Goal: Task Accomplishment & Management: Manage account settings

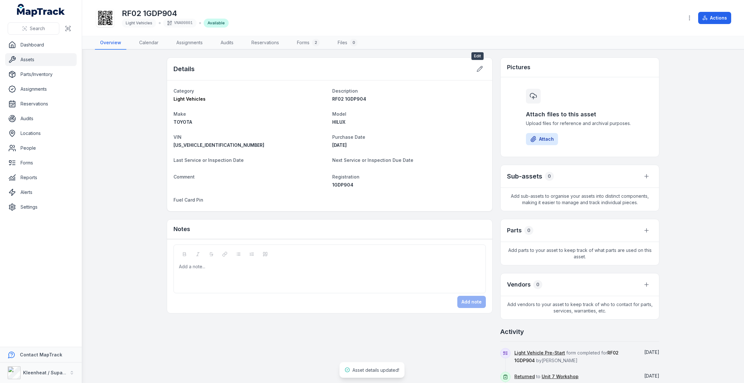
click at [479, 70] on icon at bounding box center [479, 69] width 6 height 6
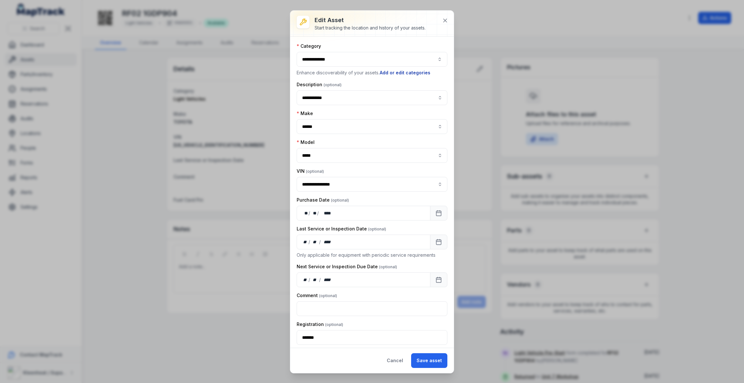
click at [414, 73] on button "Add or edit categories" at bounding box center [404, 72] width 51 height 7
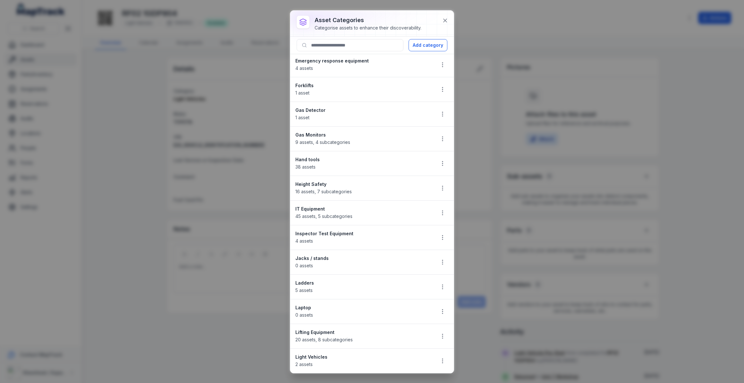
scroll to position [175, 0]
click at [442, 358] on circle "button" at bounding box center [442, 358] width 1 height 1
click at [392, 313] on div "Edit" at bounding box center [406, 314] width 72 height 12
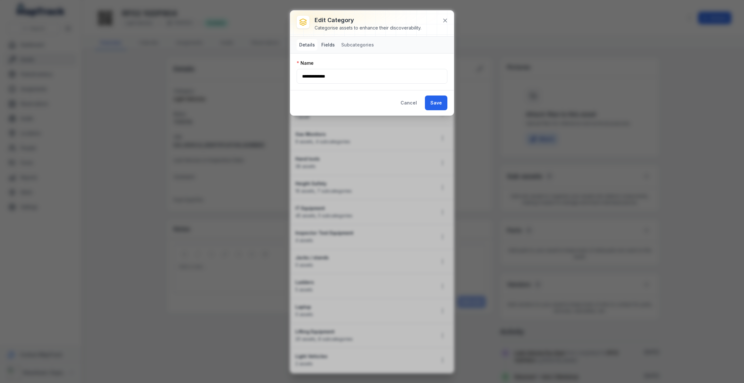
click at [330, 45] on button "Fields" at bounding box center [328, 45] width 19 height 12
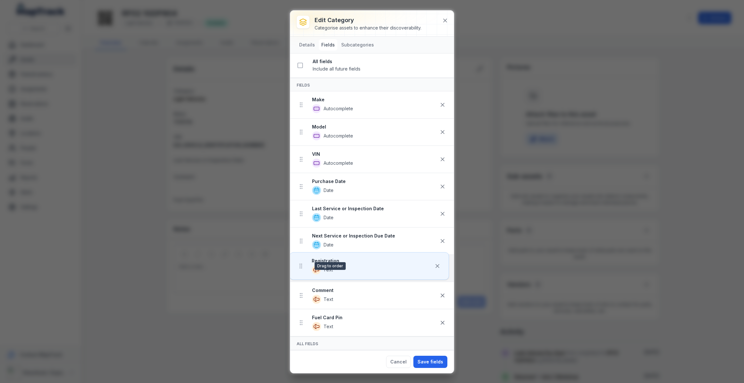
scroll to position [2, 0]
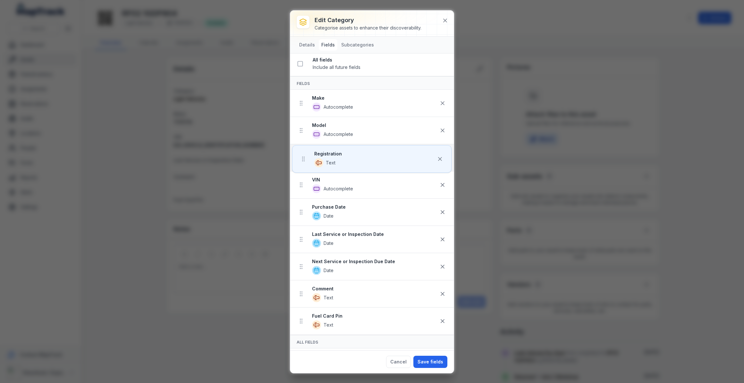
drag, startPoint x: 301, startPoint y: 298, endPoint x: 303, endPoint y: 159, distance: 138.2
click at [303, 159] on ul "Make Autocomplete Model Autocomplete VIN Autocomplete Purchase Date Date Last S…" at bounding box center [372, 212] width 164 height 245
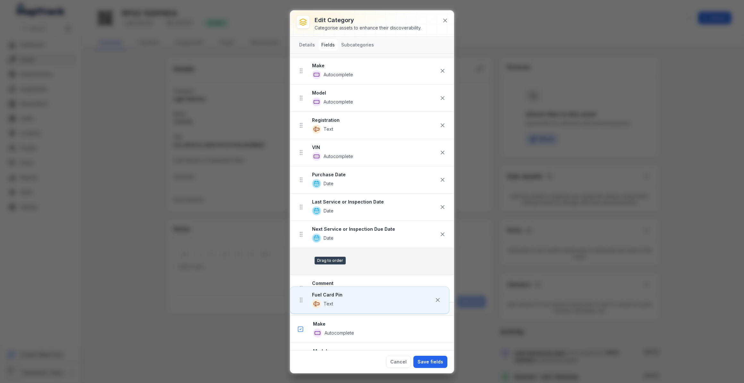
scroll to position [34, 0]
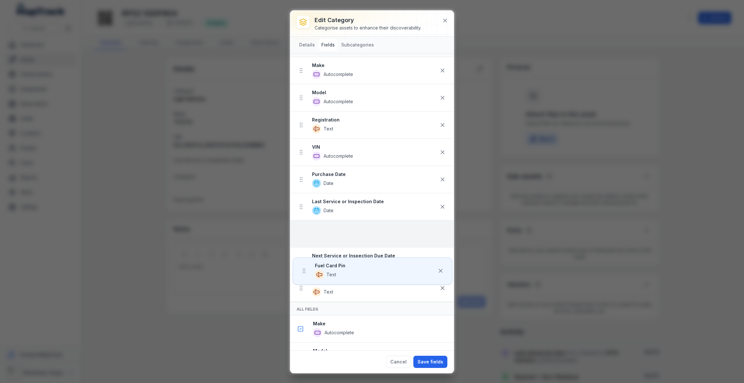
drag, startPoint x: 301, startPoint y: 292, endPoint x: 304, endPoint y: 237, distance: 55.2
click at [304, 237] on ul "Make Autocomplete Model Autocomplete Registration Text VIN Autocomplete Purchas…" at bounding box center [372, 179] width 164 height 245
drag, startPoint x: 302, startPoint y: 234, endPoint x: 303, endPoint y: 248, distance: 13.8
click at [303, 248] on ul "Make Autocomplete Model Autocomplete Registration Text VIN Autocomplete Purchas…" at bounding box center [372, 179] width 164 height 245
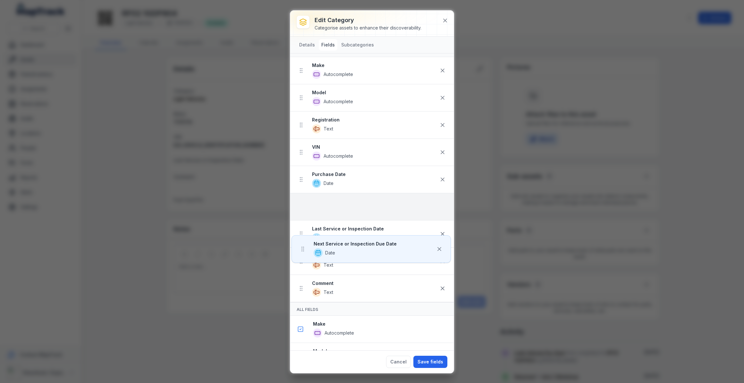
drag, startPoint x: 299, startPoint y: 260, endPoint x: 301, endPoint y: 211, distance: 49.1
click at [301, 211] on ul "Make Autocomplete Model Autocomplete Registration Text VIN Autocomplete Purchas…" at bounding box center [372, 179] width 164 height 245
drag, startPoint x: 301, startPoint y: 207, endPoint x: 301, endPoint y: 214, distance: 7.1
click at [301, 214] on ul "Make Autocomplete Model Autocomplete Registration Text VIN Autocomplete Purchas…" at bounding box center [372, 179] width 164 height 245
drag, startPoint x: 302, startPoint y: 208, endPoint x: 302, endPoint y: 219, distance: 10.9
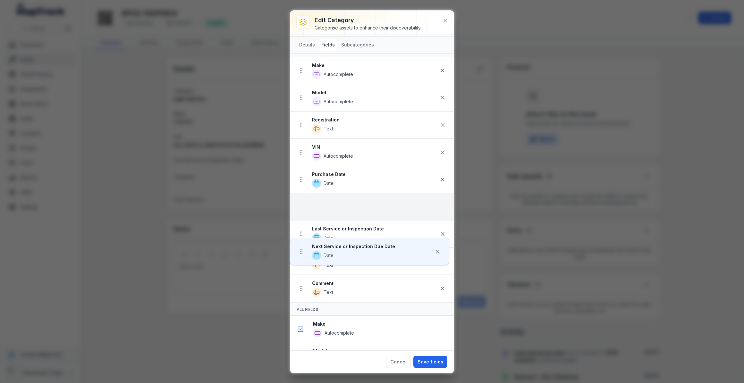
click at [302, 219] on ul "Make Autocomplete Model Autocomplete Registration Text VIN Autocomplete Purchas…" at bounding box center [372, 179] width 164 height 245
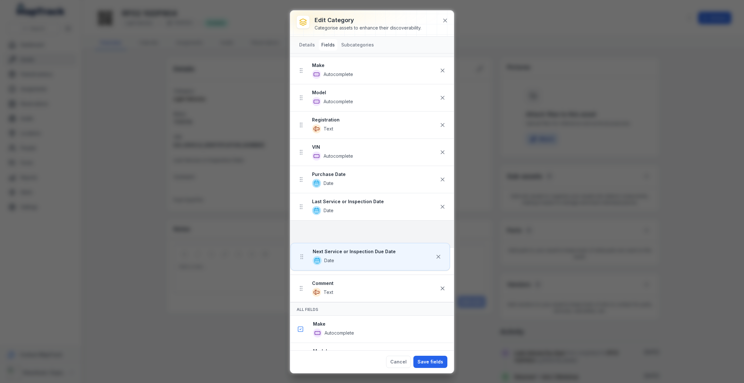
drag, startPoint x: 301, startPoint y: 208, endPoint x: 302, endPoint y: 225, distance: 17.6
click at [302, 225] on ul "Make Autocomplete Model Autocomplete Registration Text VIN Autocomplete Purchas…" at bounding box center [372, 179] width 164 height 245
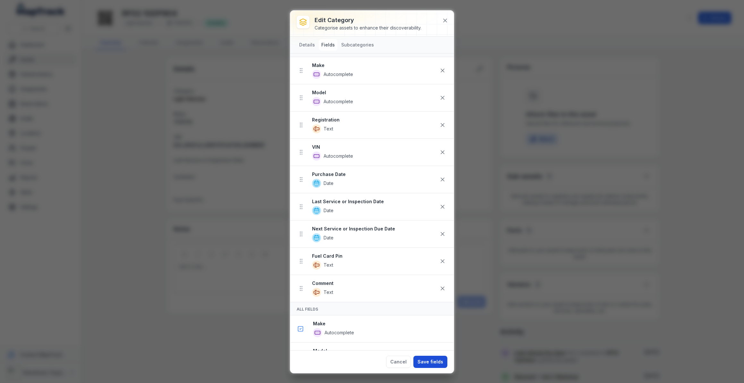
click at [431, 362] on button "Save fields" at bounding box center [430, 362] width 34 height 12
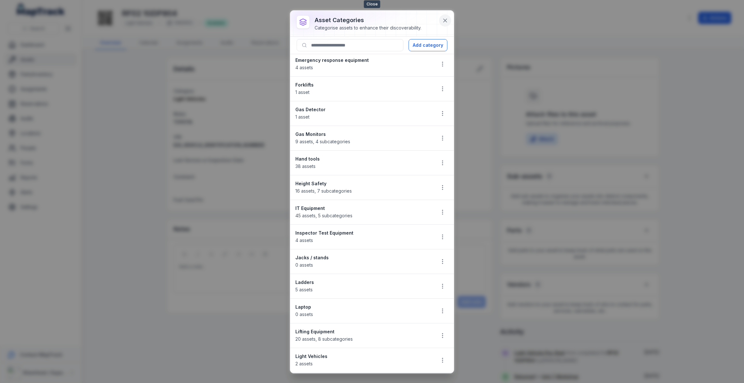
click at [446, 21] on icon at bounding box center [445, 20] width 6 height 6
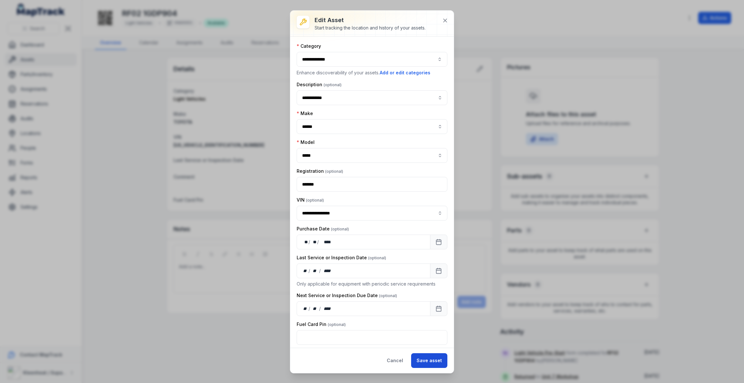
click at [421, 360] on button "Save asset" at bounding box center [429, 360] width 36 height 15
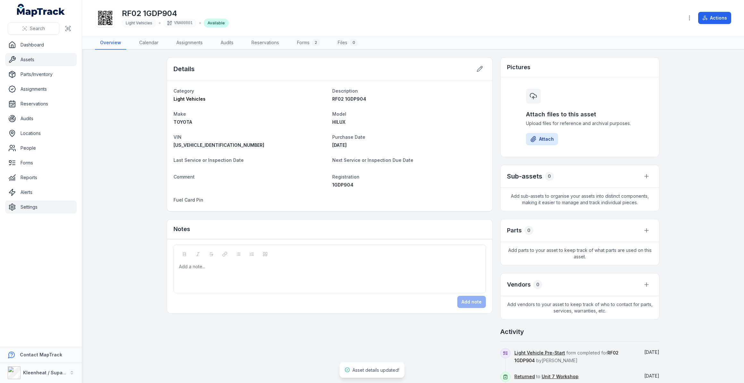
click at [31, 208] on link "Settings" at bounding box center [40, 207] width 71 height 13
